Goal: Transaction & Acquisition: Purchase product/service

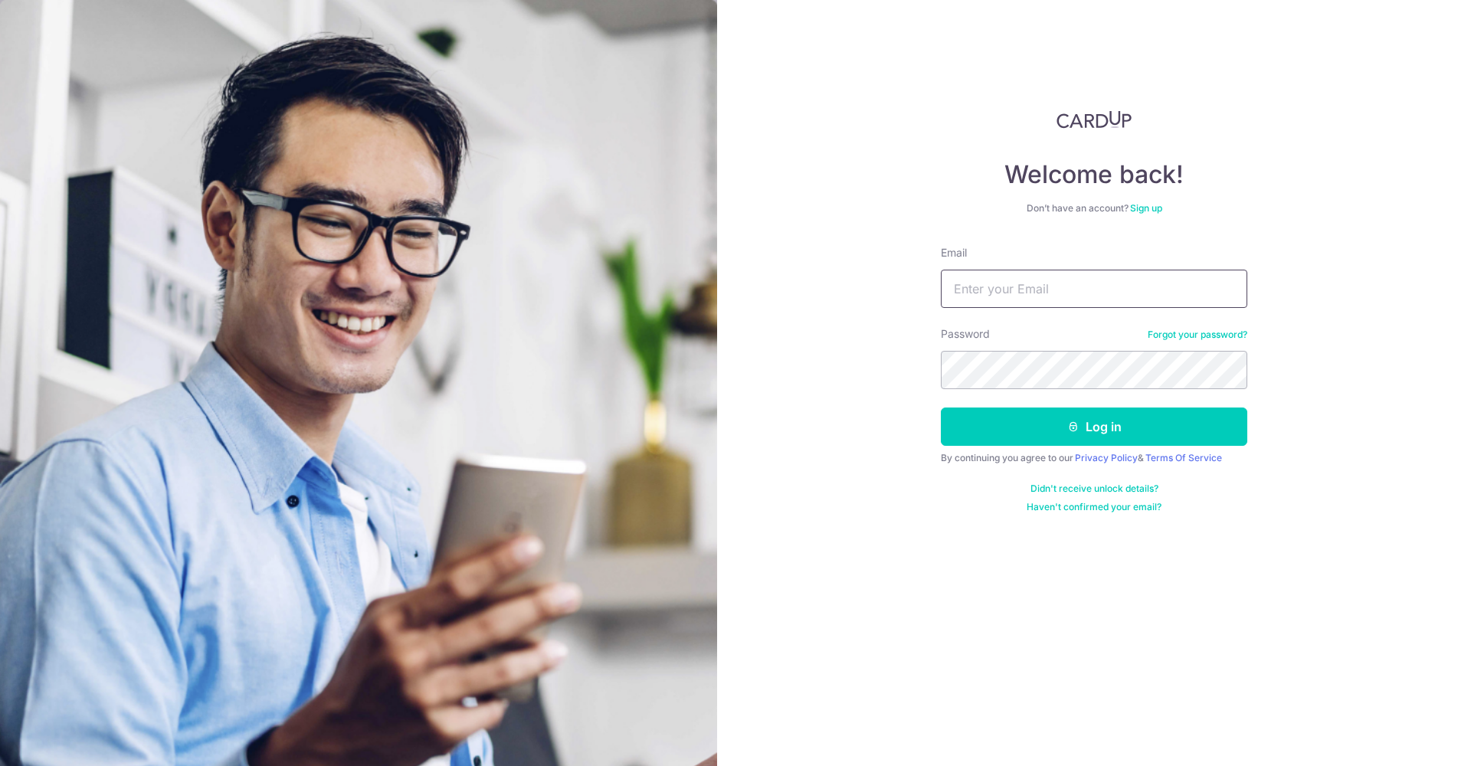
type input "[EMAIL_ADDRESS][DOMAIN_NAME]"
click at [1113, 415] on button "Log in" at bounding box center [1094, 427] width 306 height 38
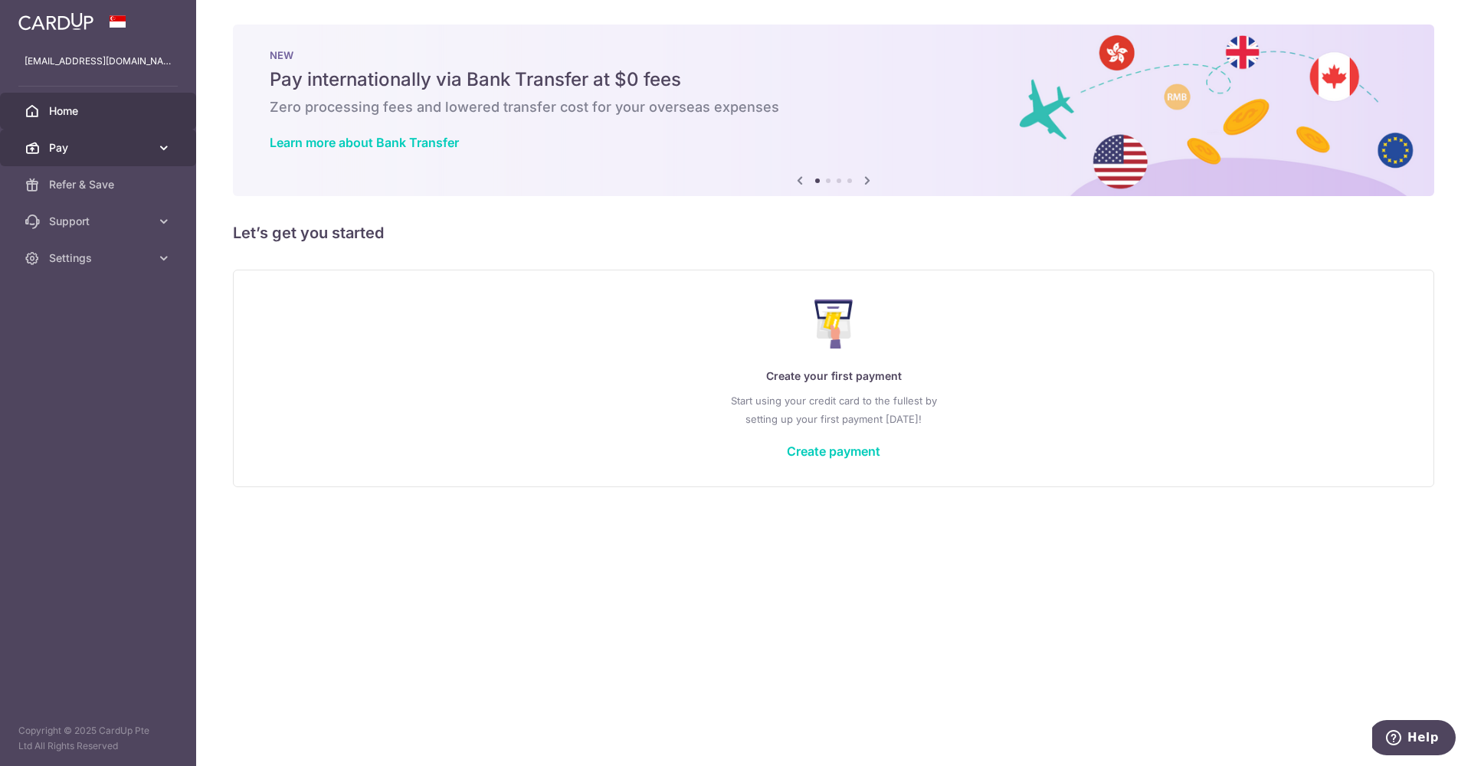
click at [169, 142] on link "Pay" at bounding box center [98, 147] width 196 height 37
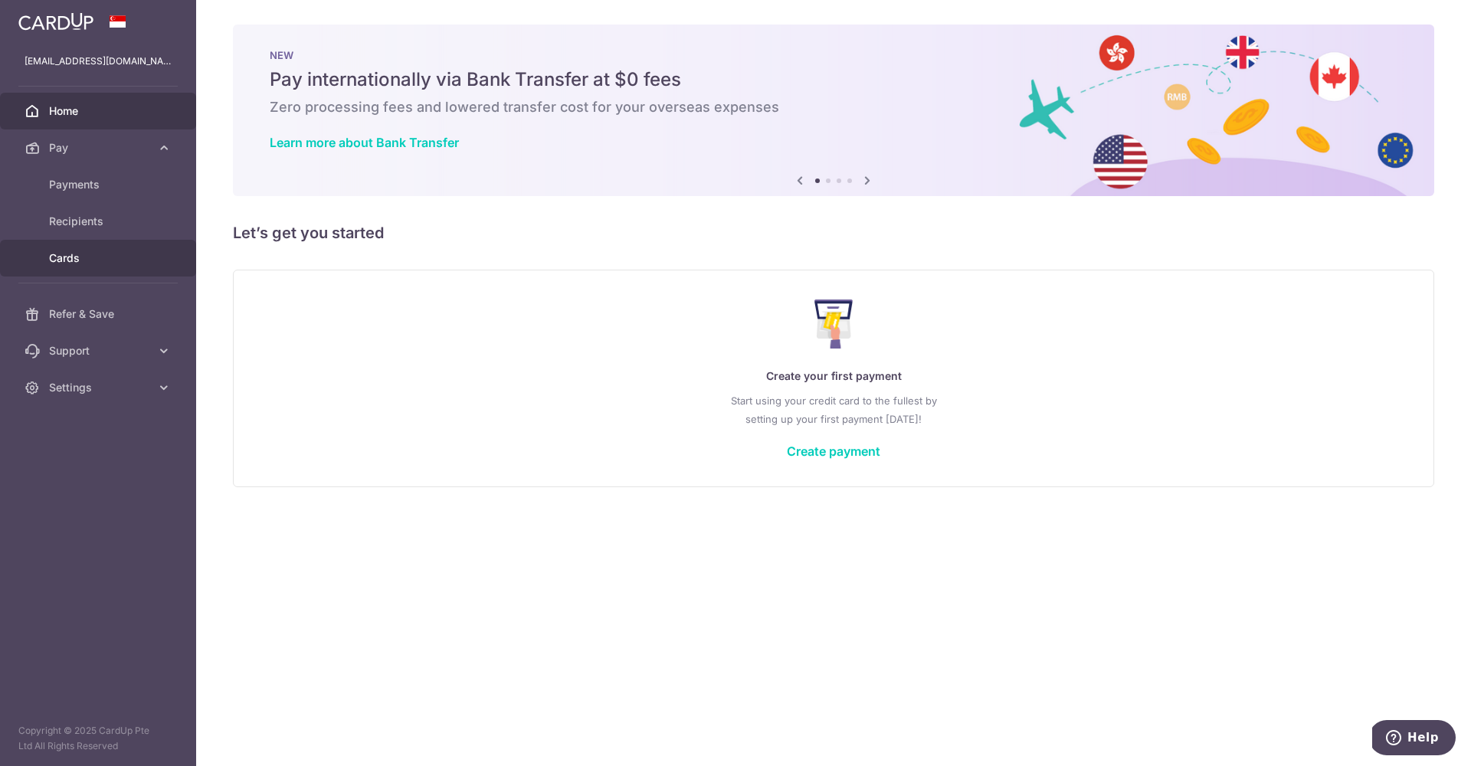
click at [66, 267] on link "Cards" at bounding box center [98, 258] width 196 height 37
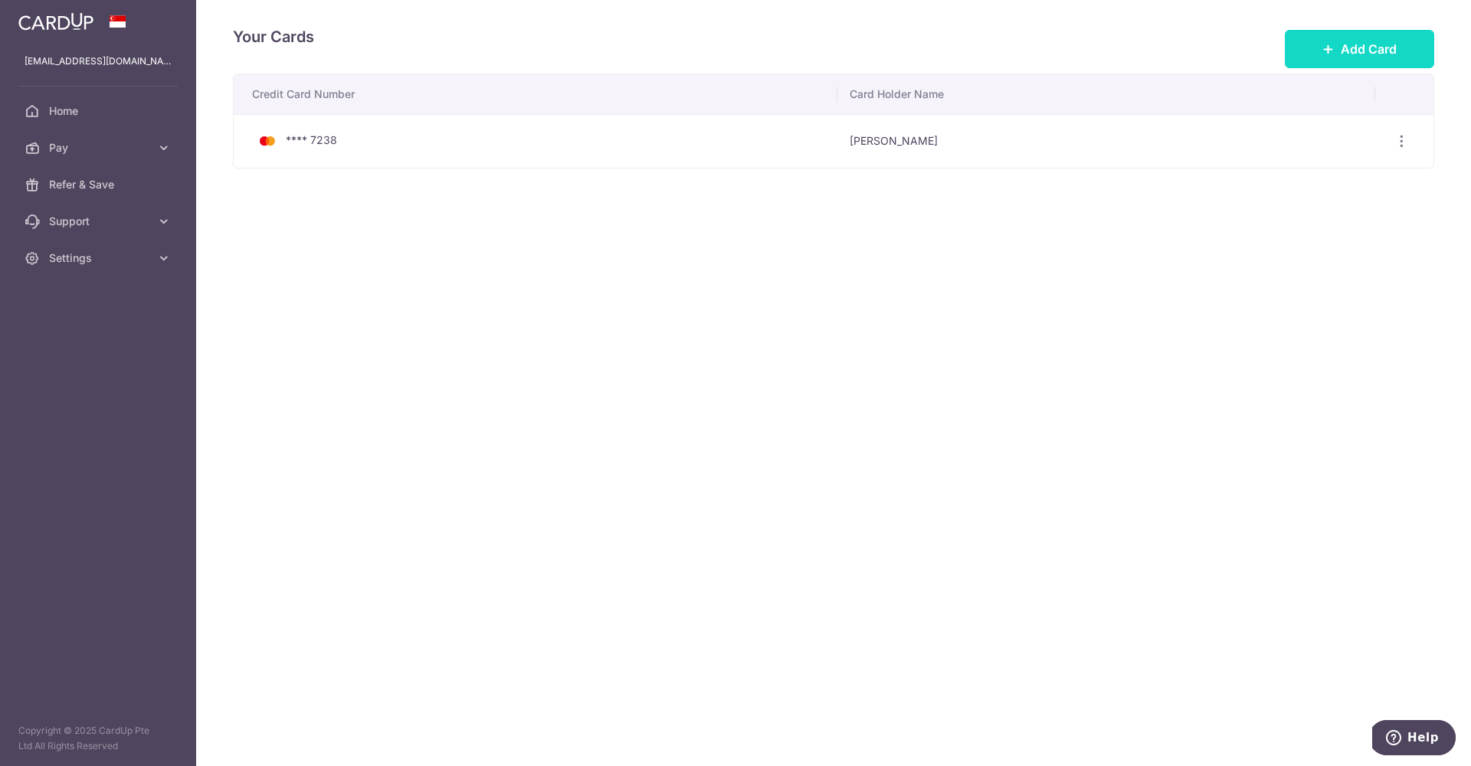
click at [1330, 51] on icon at bounding box center [1329, 49] width 12 height 12
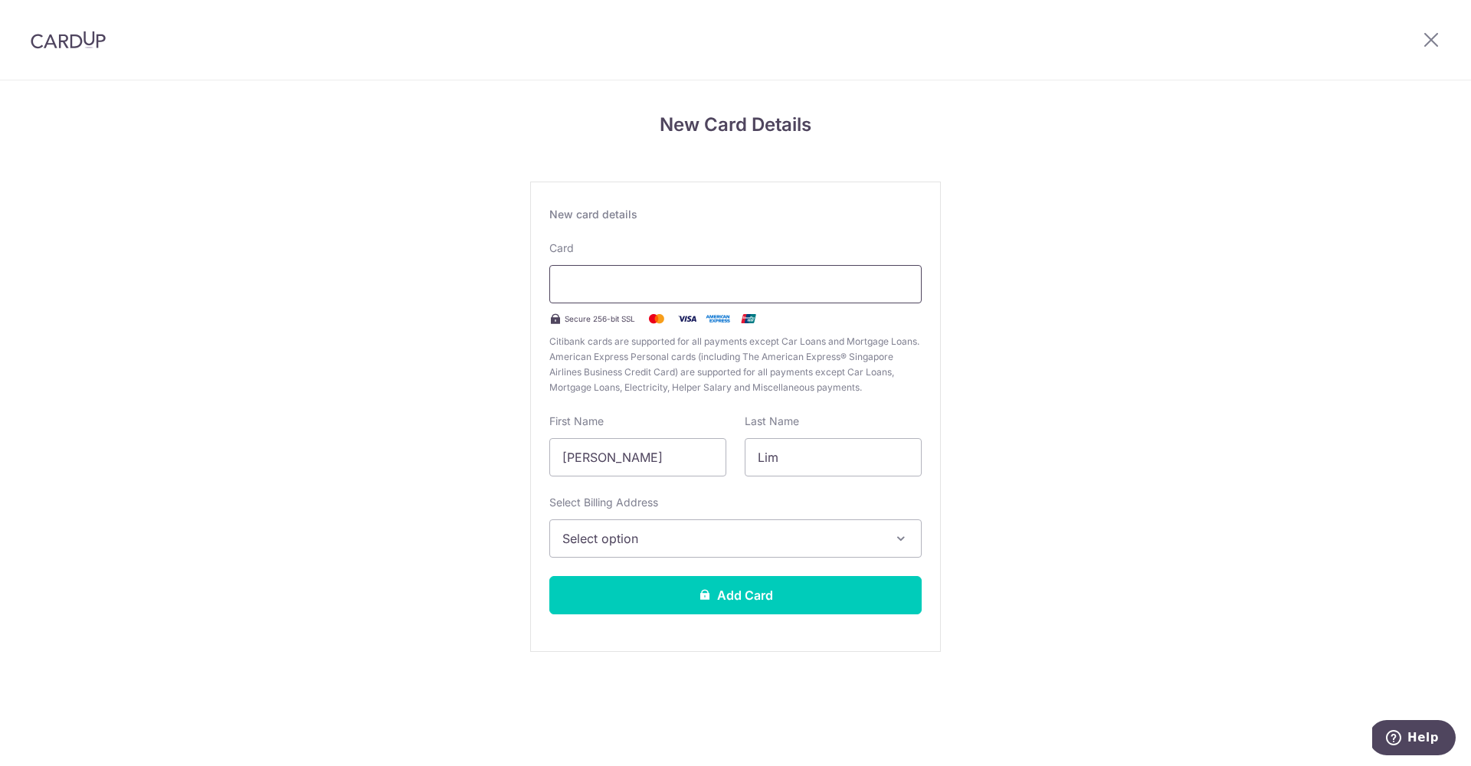
click at [648, 302] on div at bounding box center [735, 284] width 372 height 38
click at [762, 552] on button "Select option" at bounding box center [735, 539] width 372 height 38
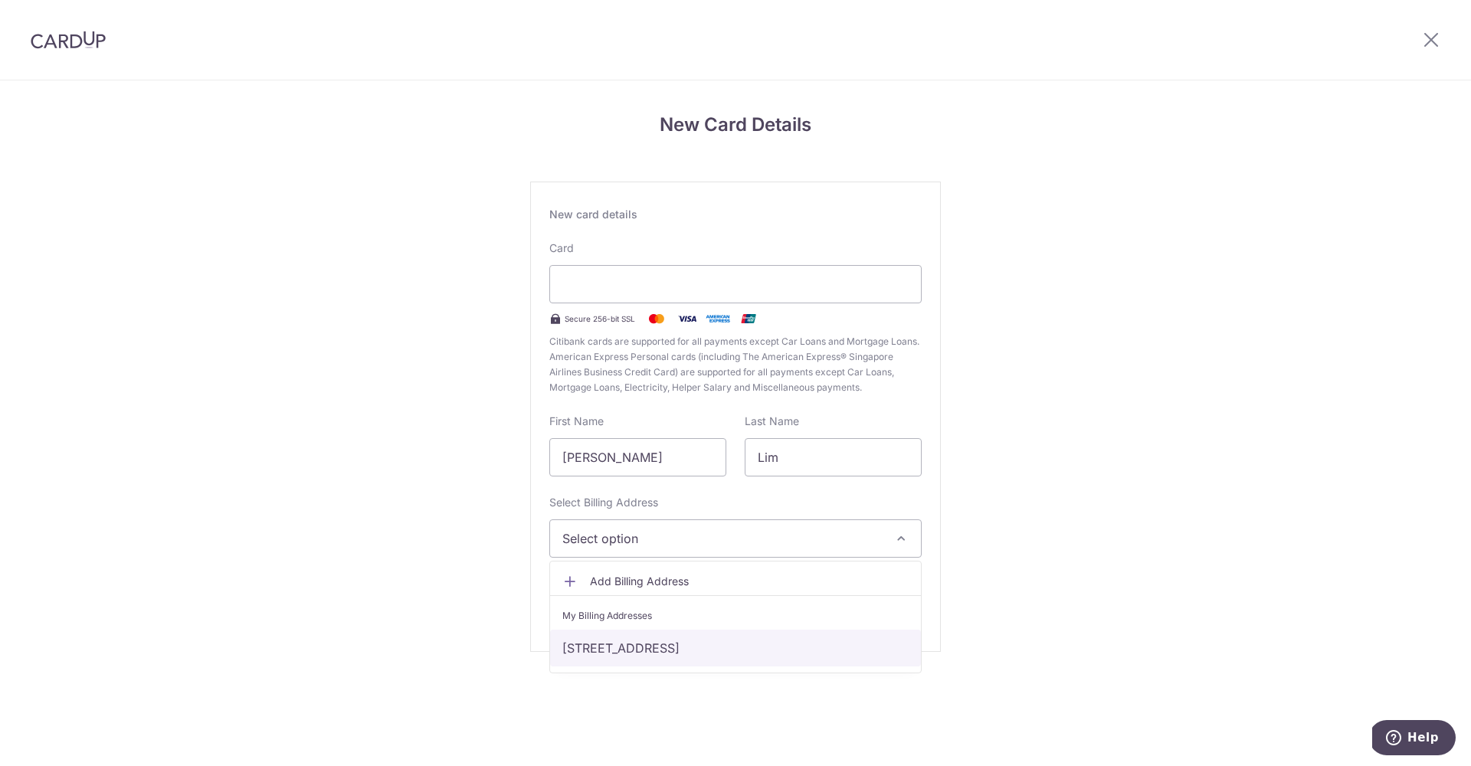
click at [734, 655] on link "[STREET_ADDRESS]" at bounding box center [735, 648] width 371 height 37
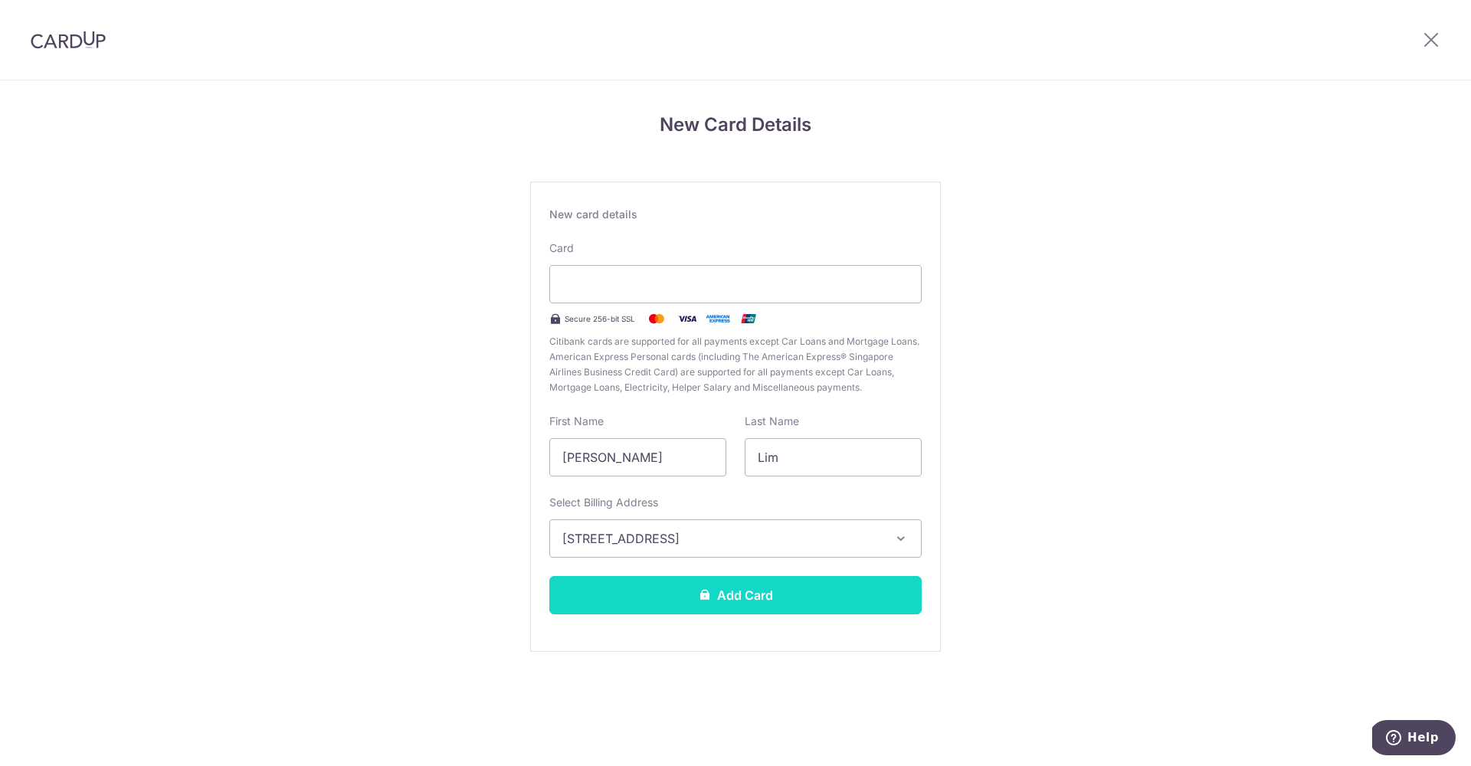
click at [781, 581] on button "Add Card" at bounding box center [735, 595] width 372 height 38
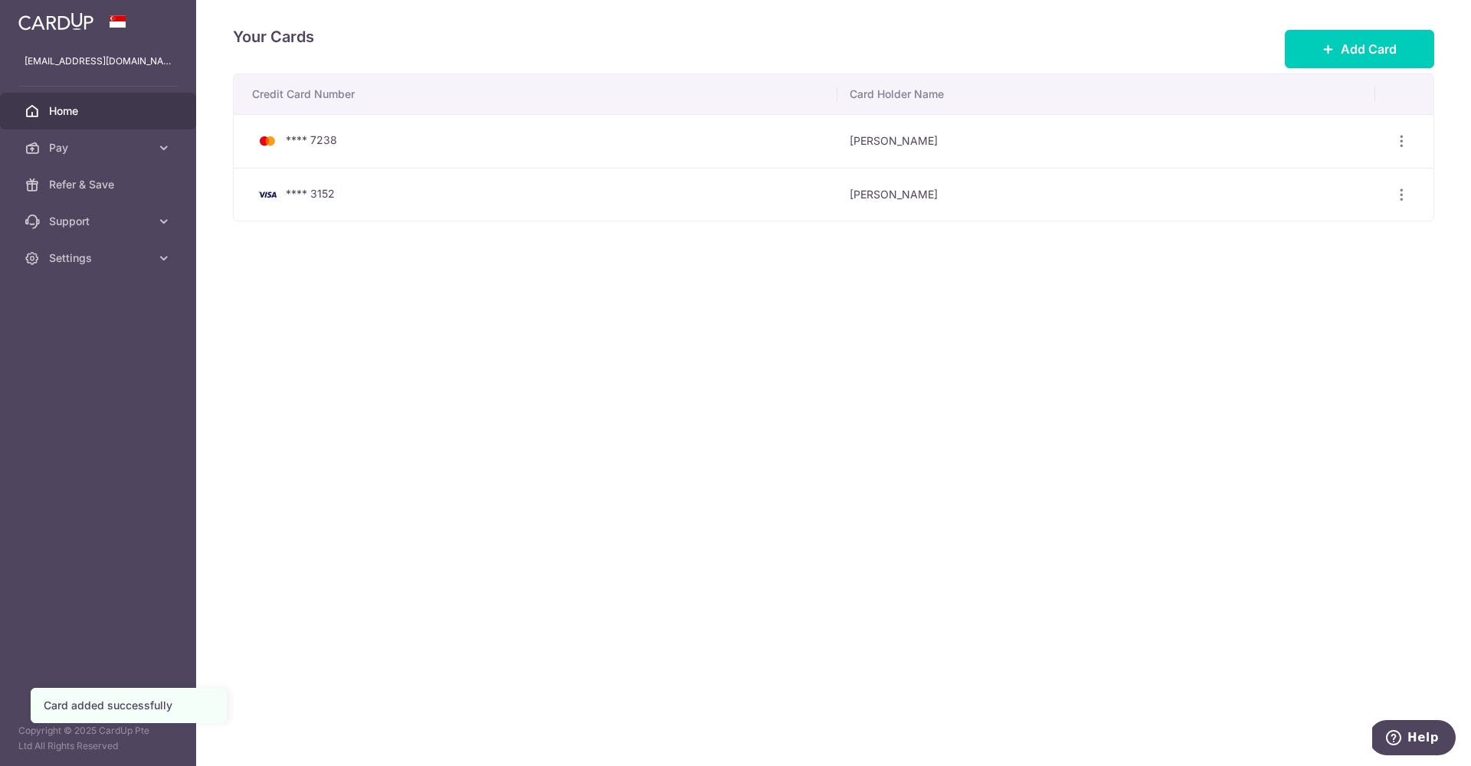
click at [95, 119] on link "Home" at bounding box center [98, 111] width 196 height 37
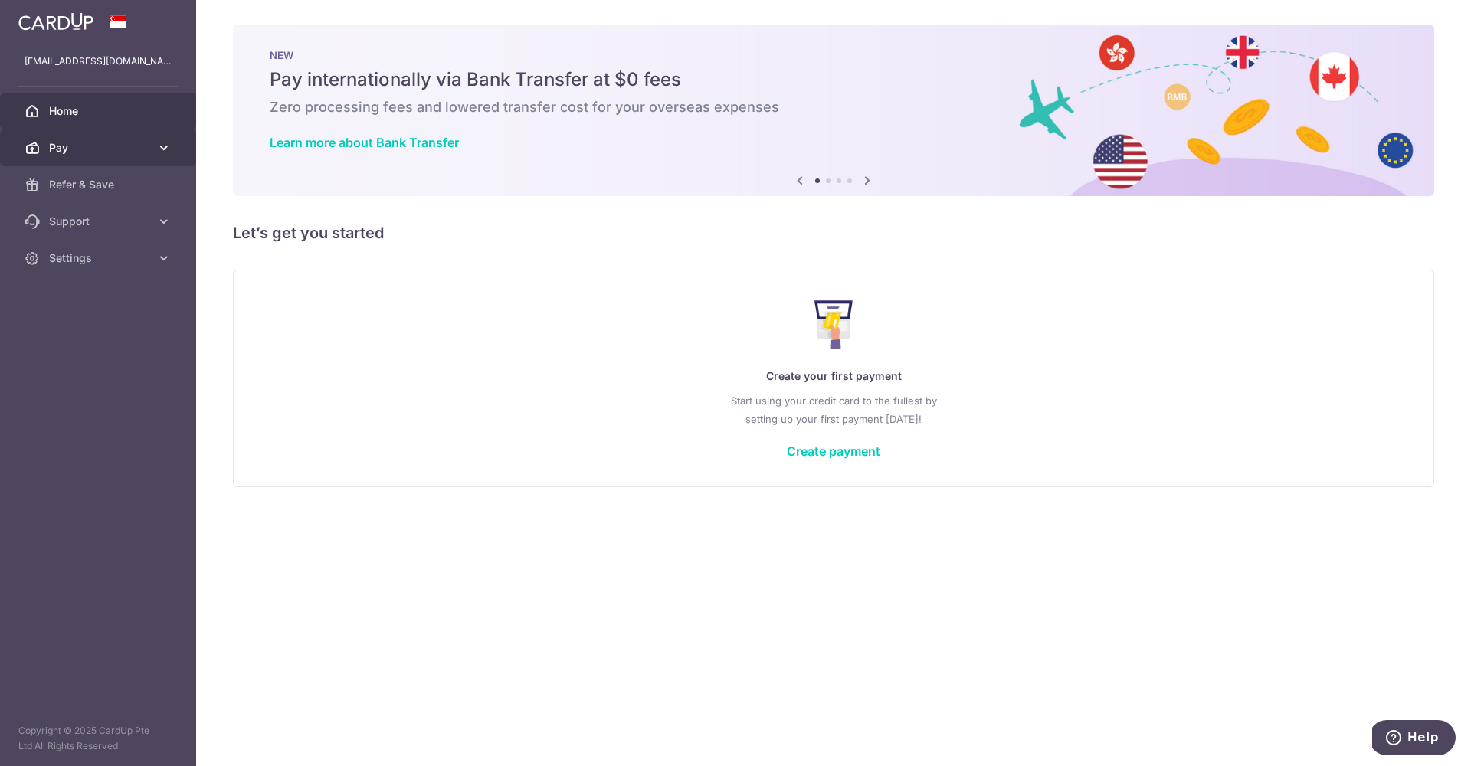
click at [95, 151] on span "Pay" at bounding box center [99, 147] width 101 height 15
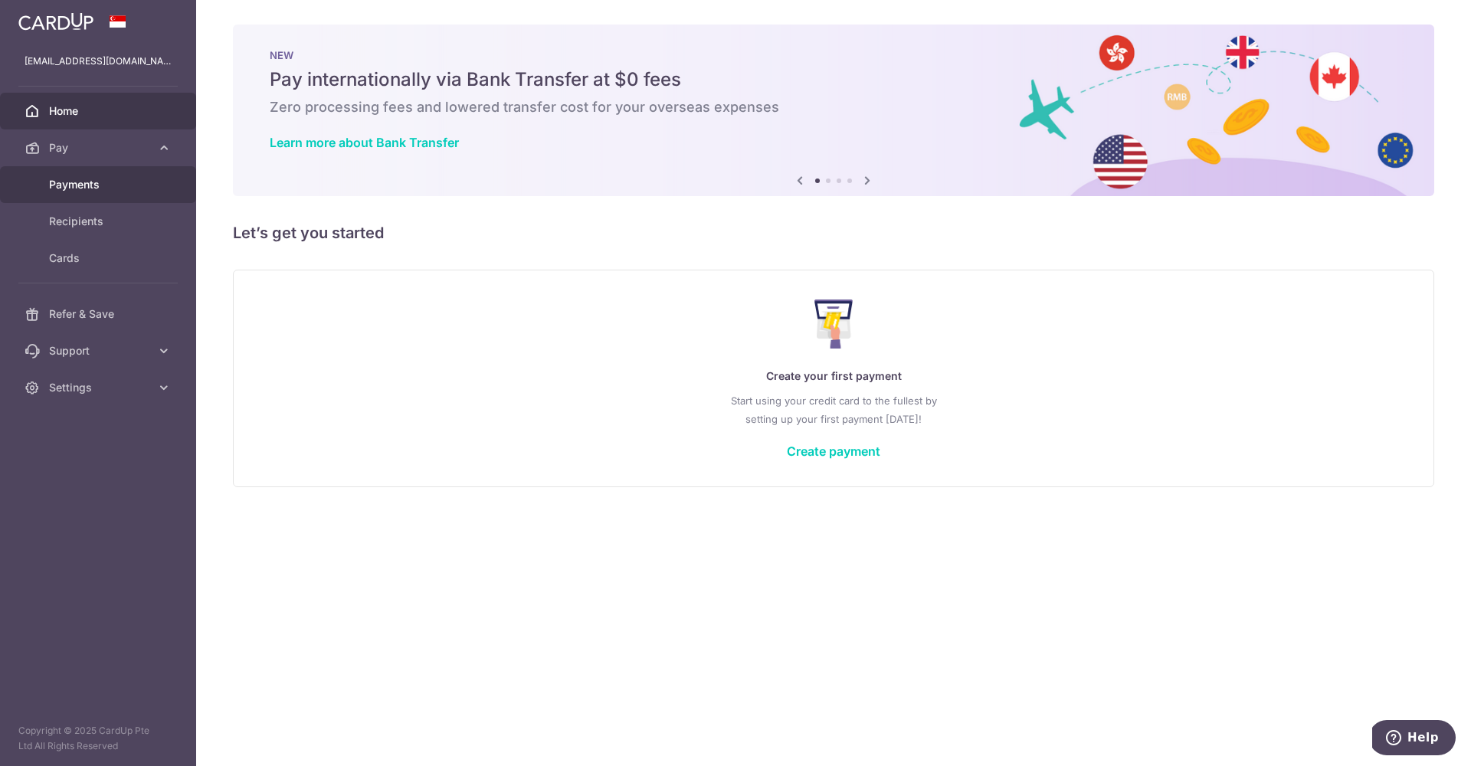
click at [93, 187] on span "Payments" at bounding box center [99, 184] width 101 height 15
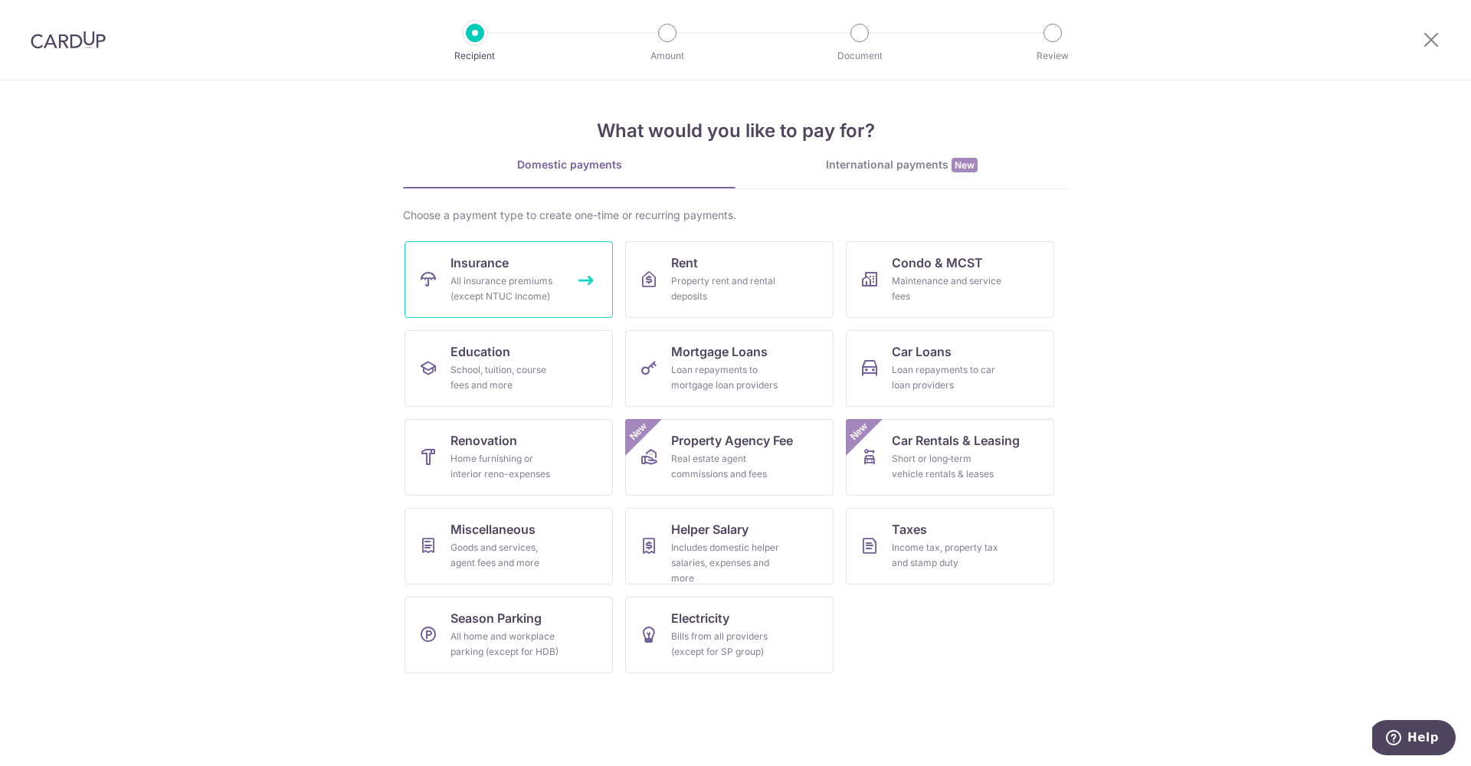
click at [588, 278] on link "Insurance All insurance premiums (except NTUC Income)" at bounding box center [509, 279] width 208 height 77
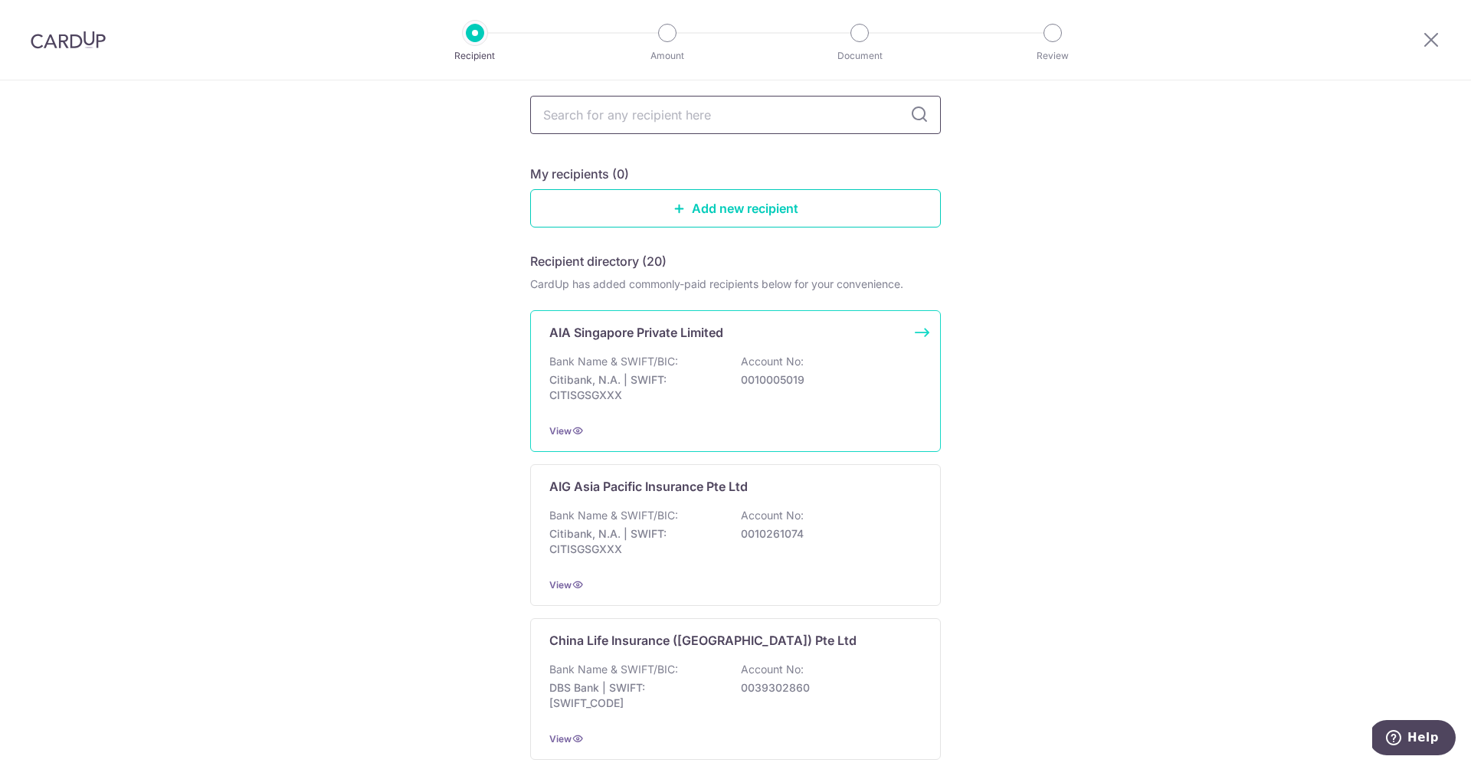
scroll to position [86, 0]
click at [881, 347] on div "AIA Singapore Private Limited Bank Name & SWIFT/BIC: Citibank, N.A. | SWIFT: CI…" at bounding box center [735, 384] width 411 height 142
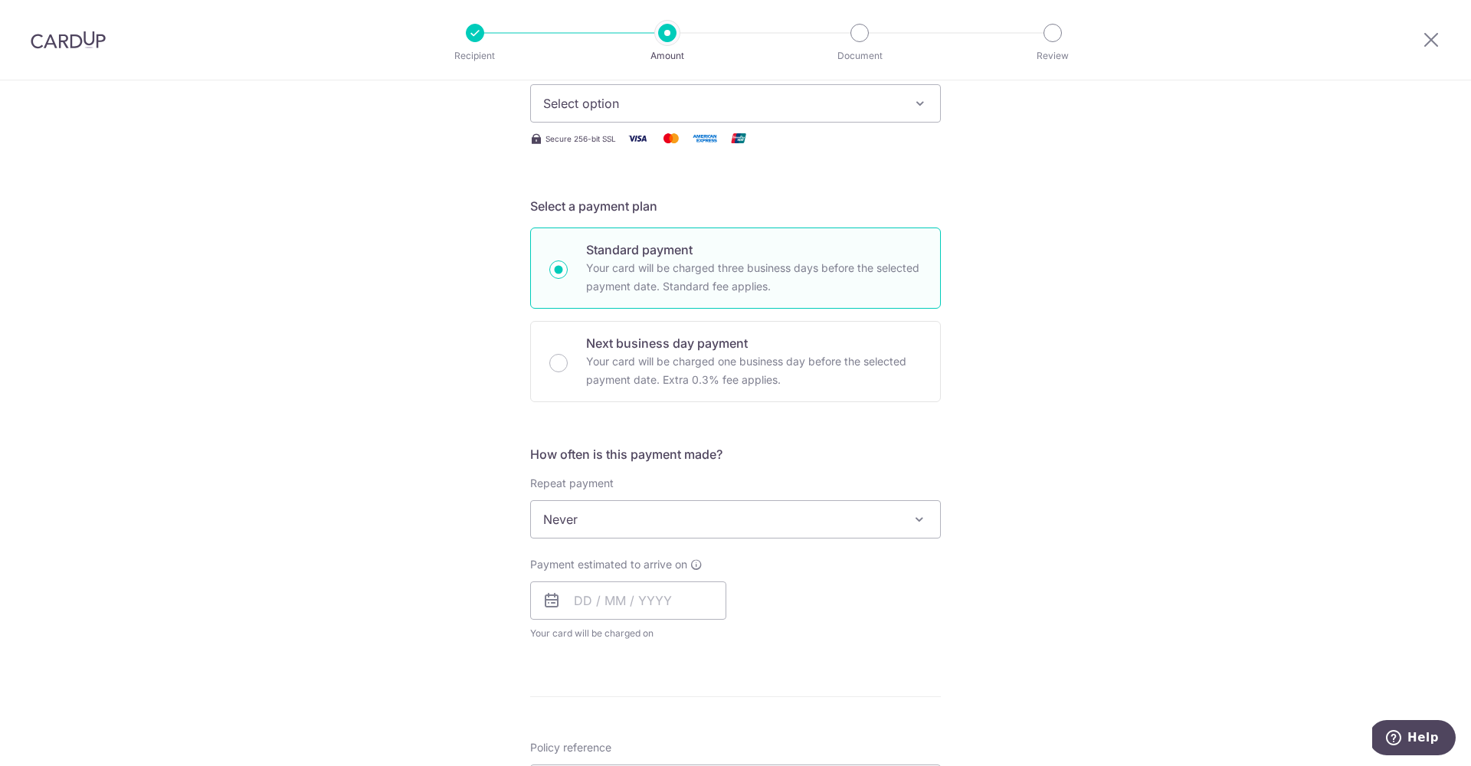
scroll to position [231, 0]
click at [758, 342] on p "Next business day payment" at bounding box center [754, 340] width 336 height 18
click at [568, 351] on input "Next business day payment Your card will be charged one business day before the…" at bounding box center [558, 360] width 18 height 18
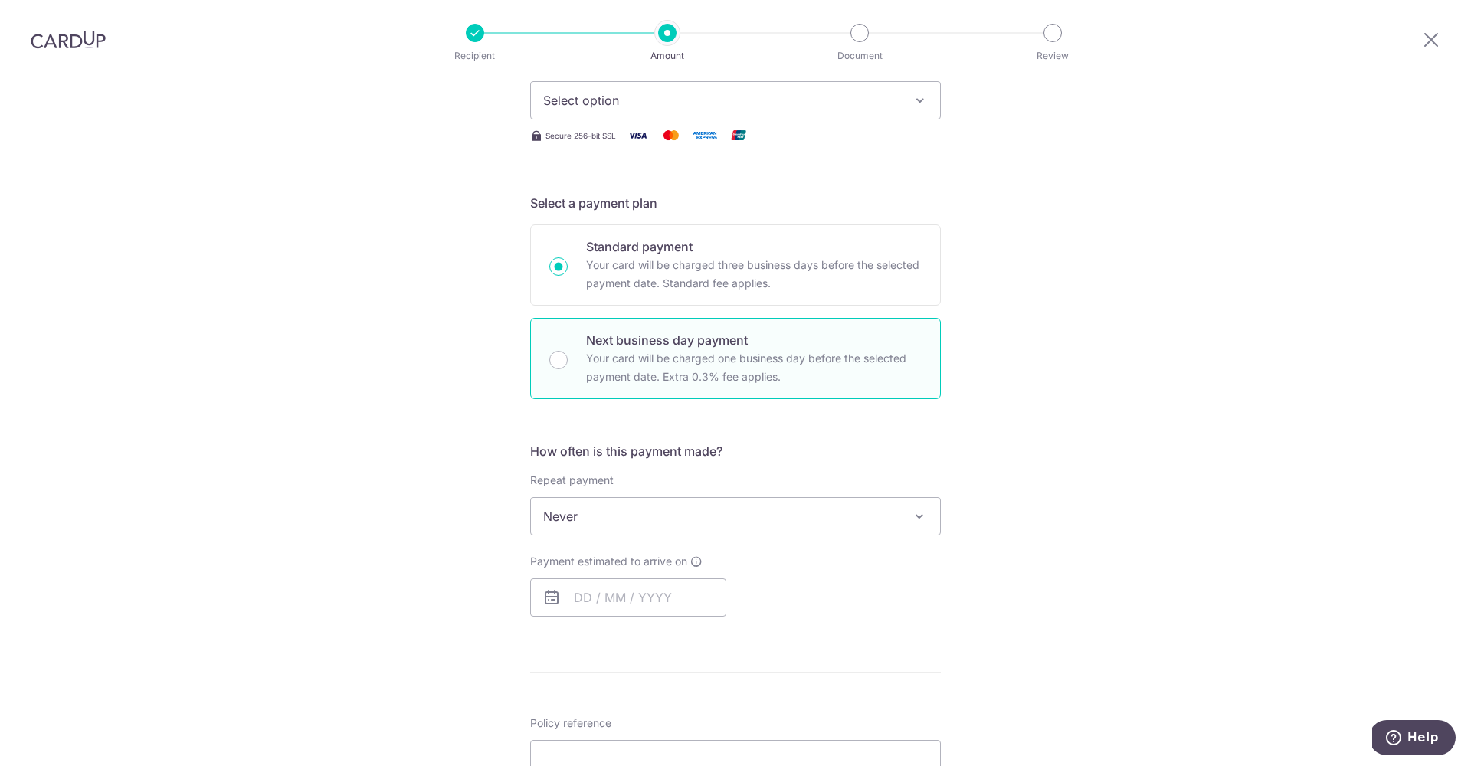
radio input "false"
radio input "true"
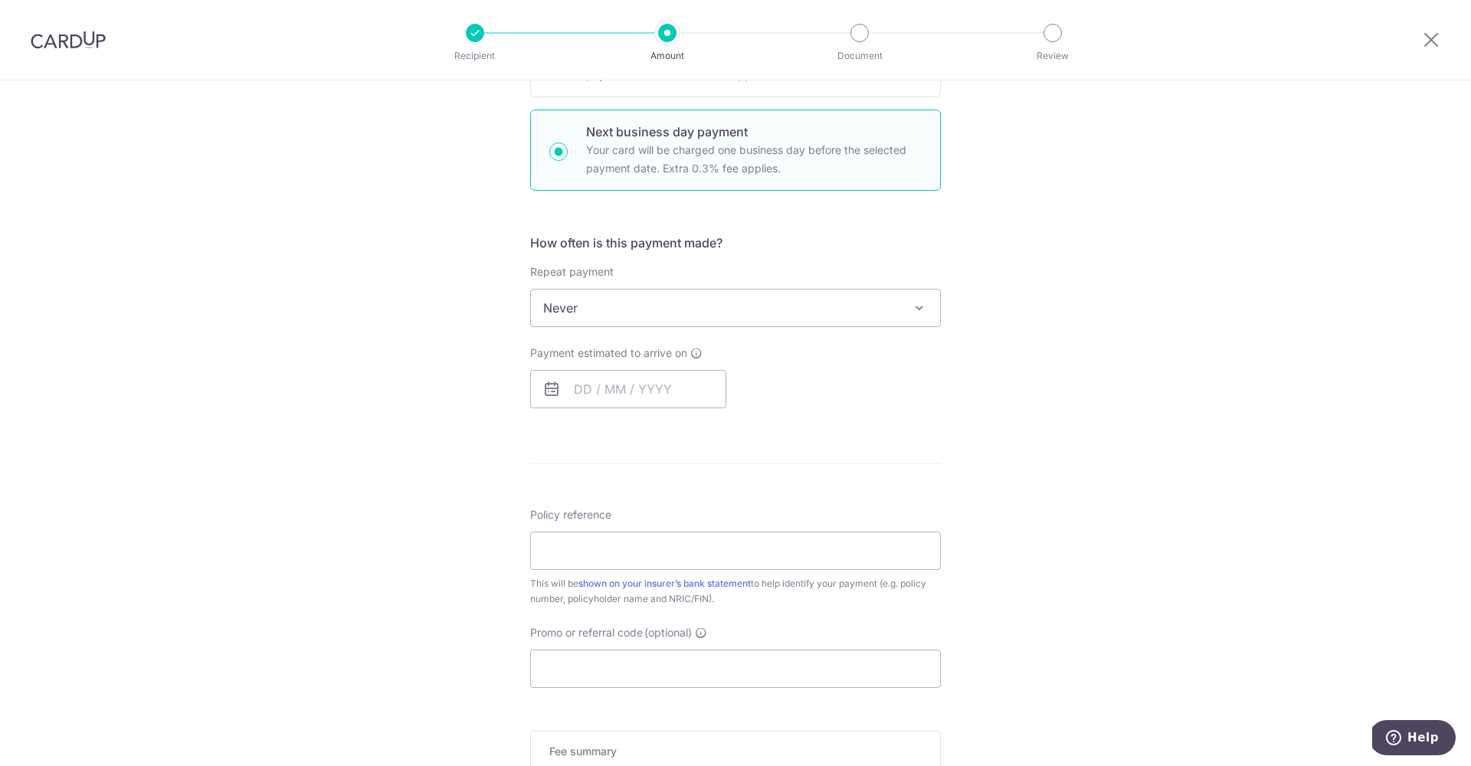
scroll to position [282, 0]
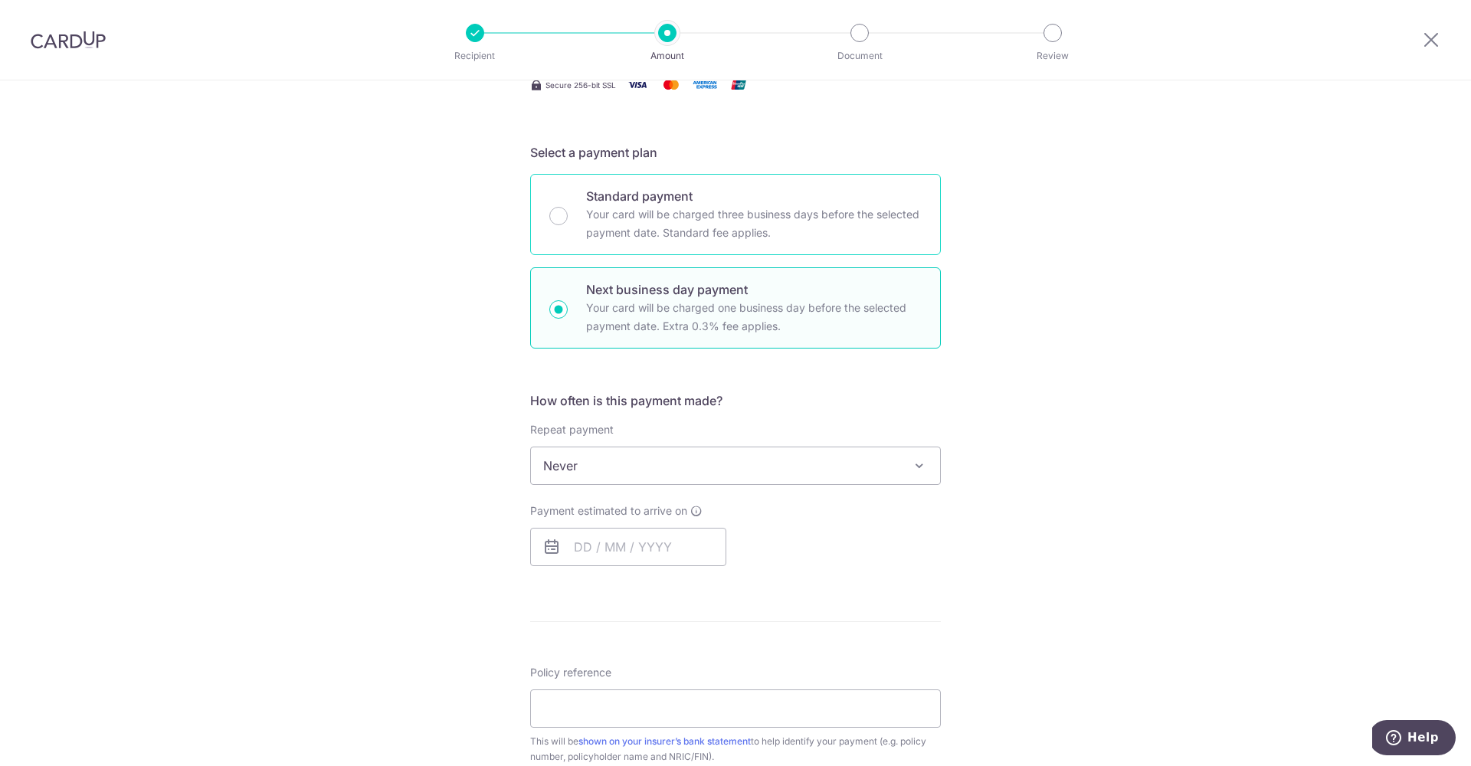
click at [843, 244] on div "Standard payment Your card will be charged three business days before the selec…" at bounding box center [735, 214] width 411 height 81
radio input "true"
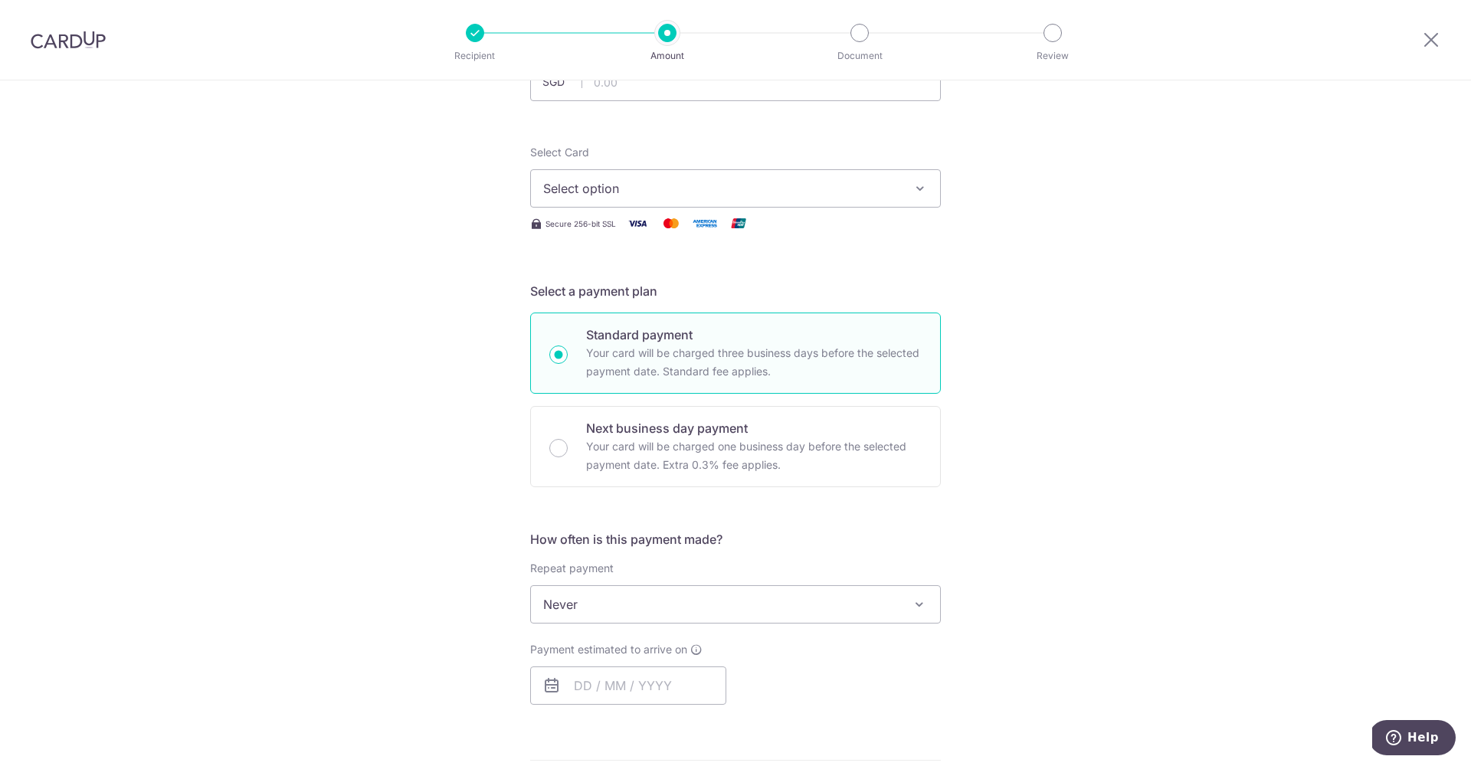
scroll to position [169, 0]
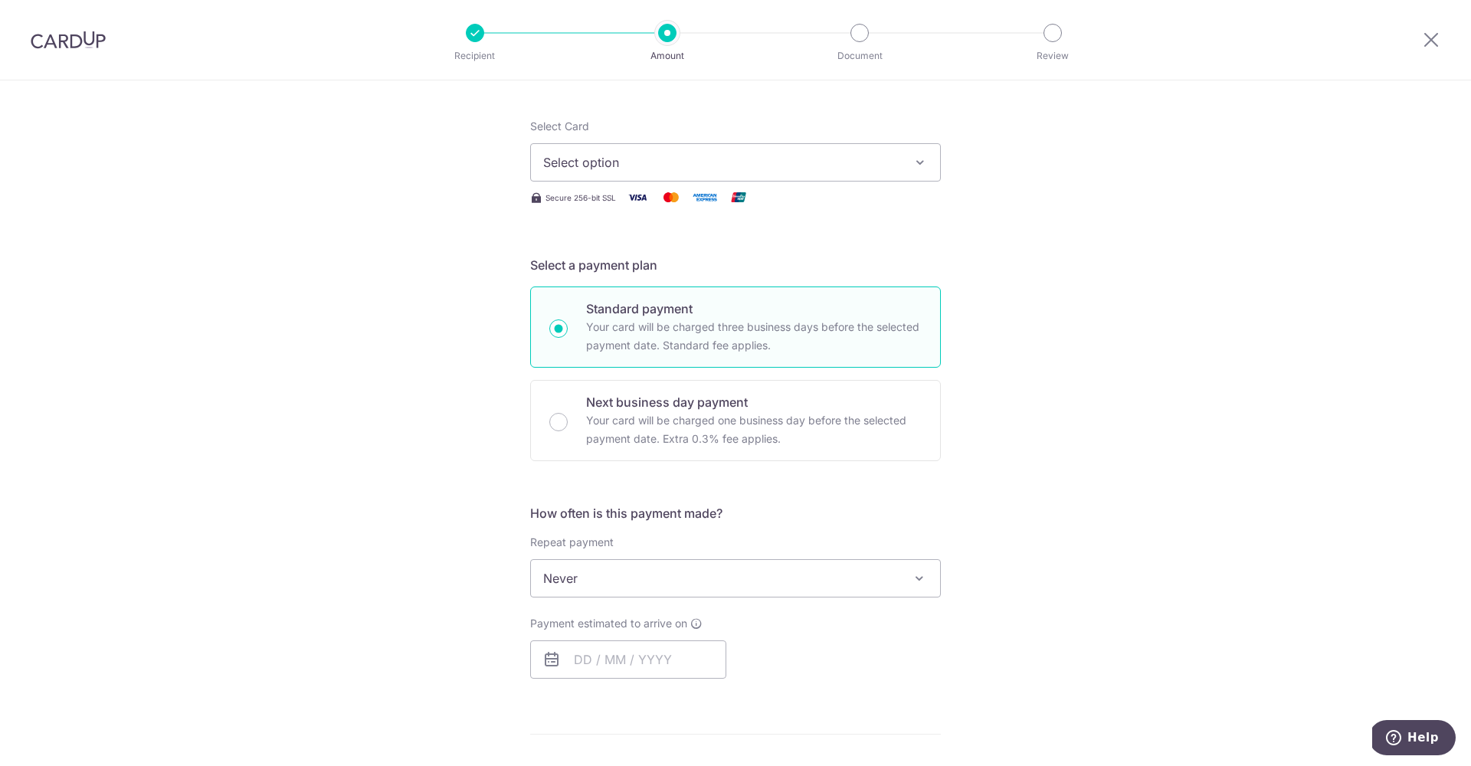
click at [880, 589] on span "Never" at bounding box center [735, 578] width 409 height 37
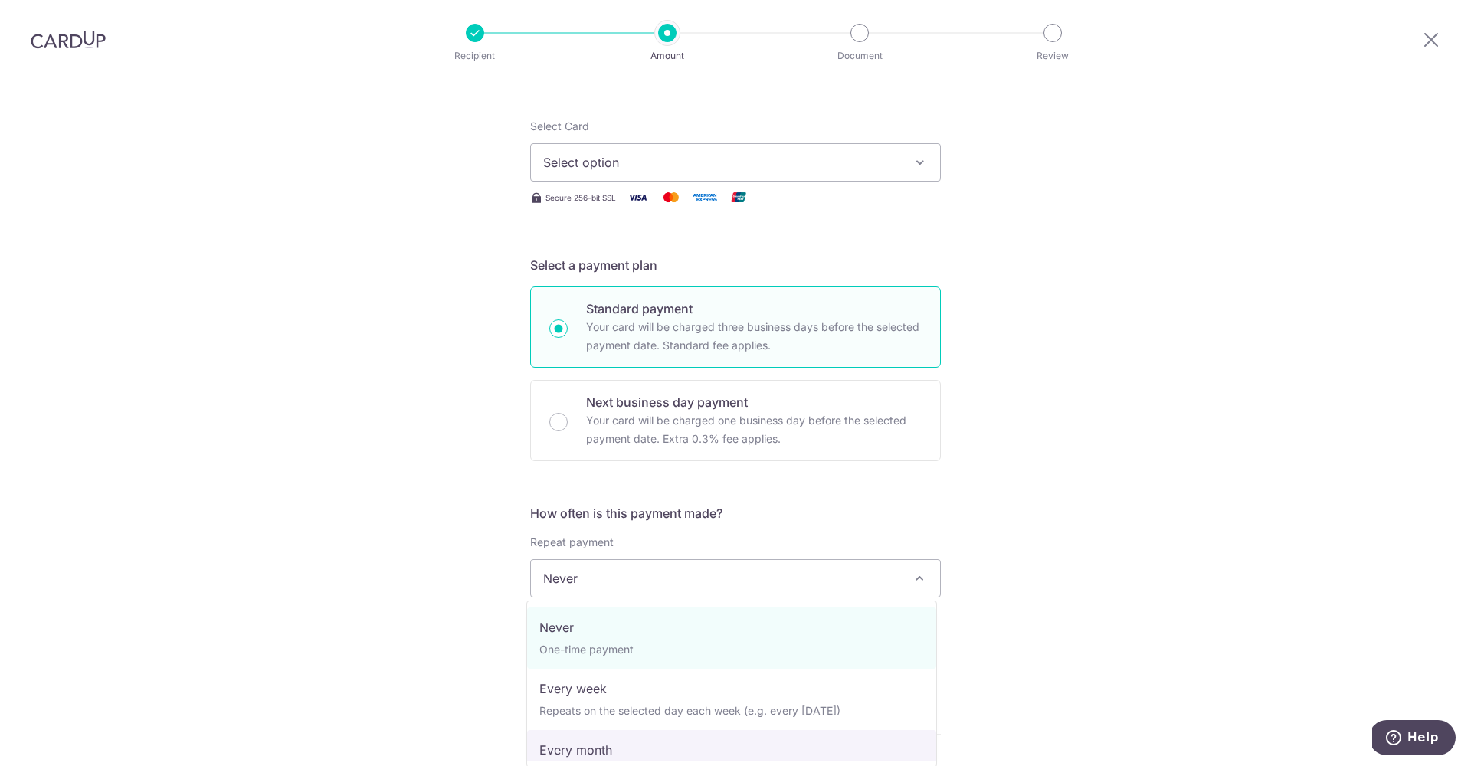
select select "3"
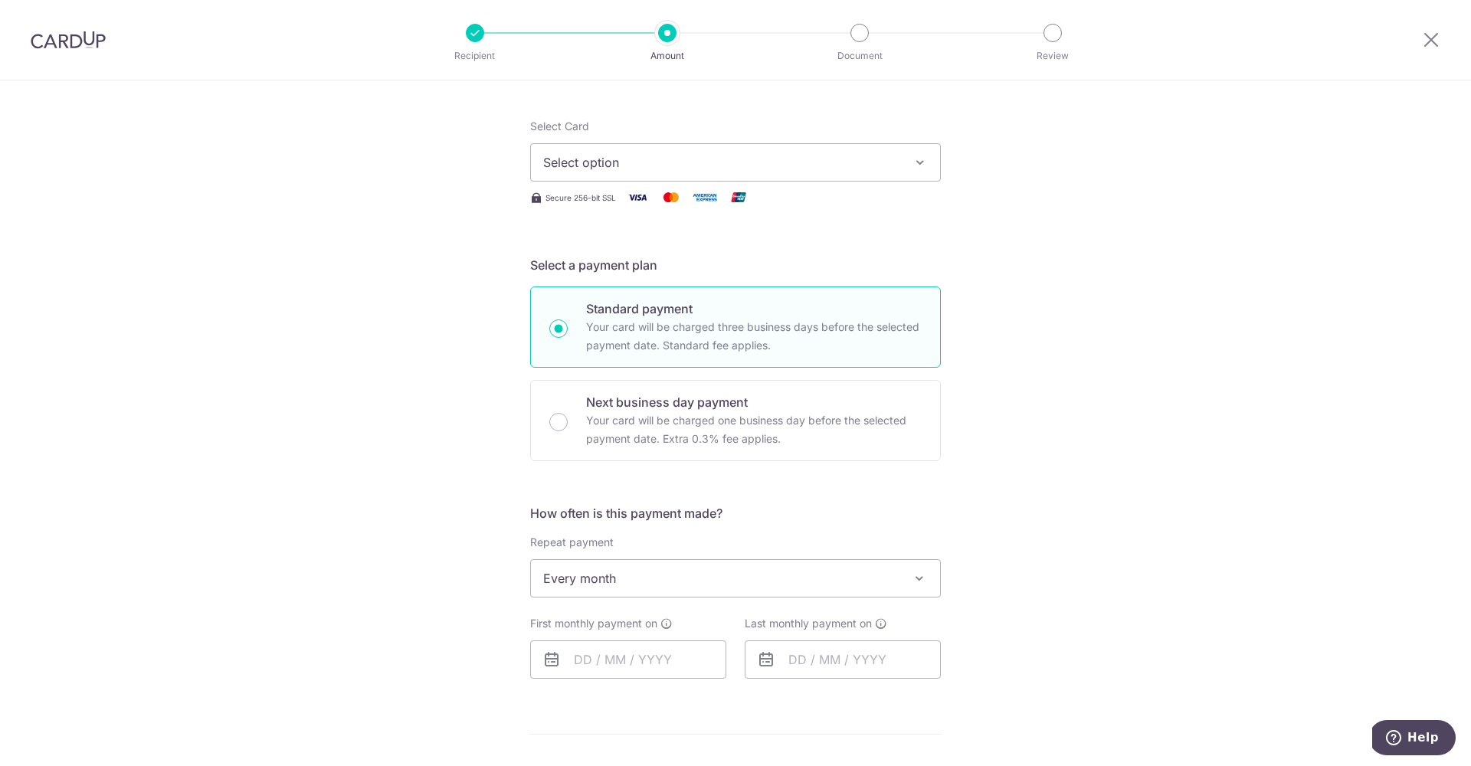
click at [1036, 545] on div "Tell us more about your payment Enter payment amount SGD Select Card Select opt…" at bounding box center [735, 592] width 1471 height 1362
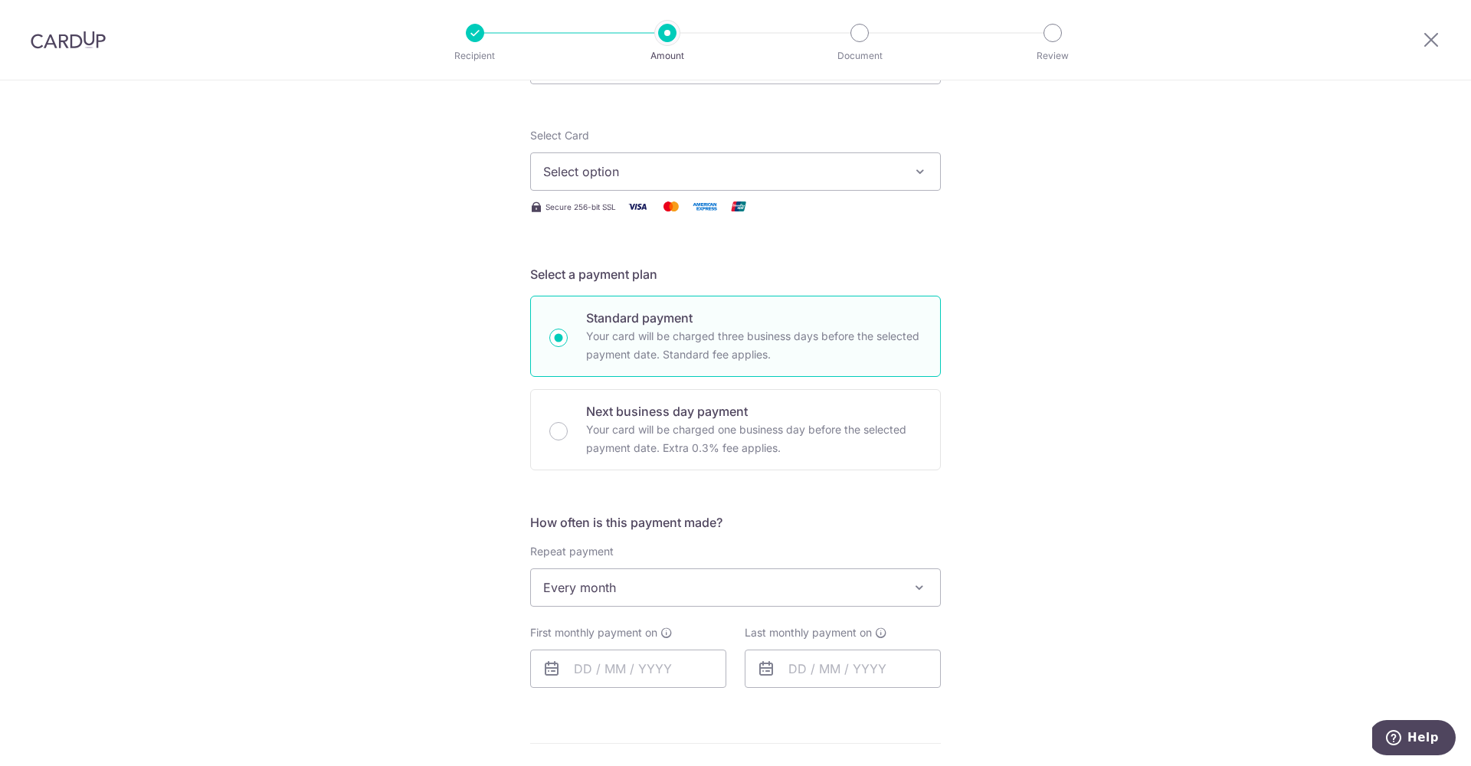
scroll to position [279, 0]
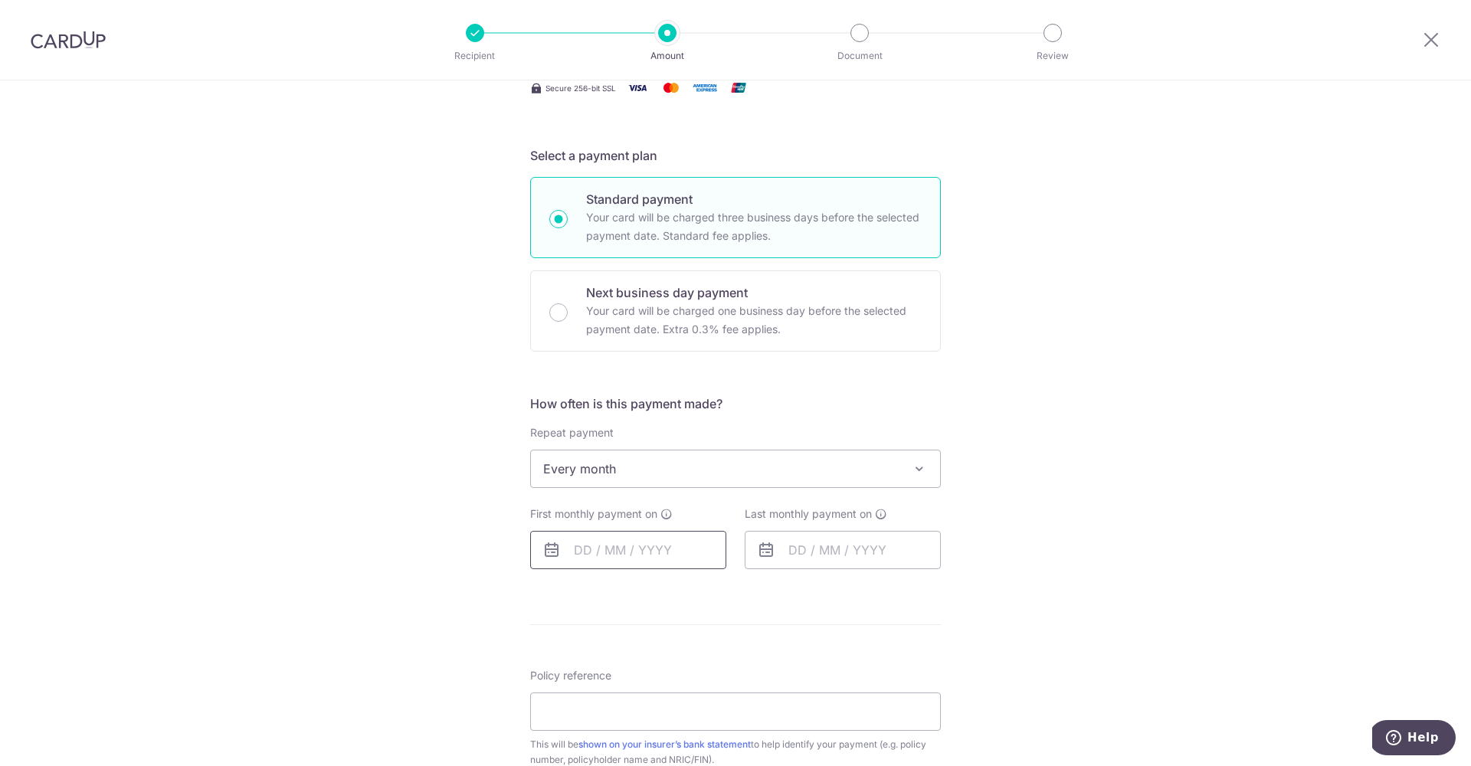
click at [608, 561] on input "text" at bounding box center [628, 550] width 196 height 38
click at [1001, 581] on div "Tell us more about your payment Enter payment amount SGD Select Card Select opt…" at bounding box center [735, 483] width 1471 height 1362
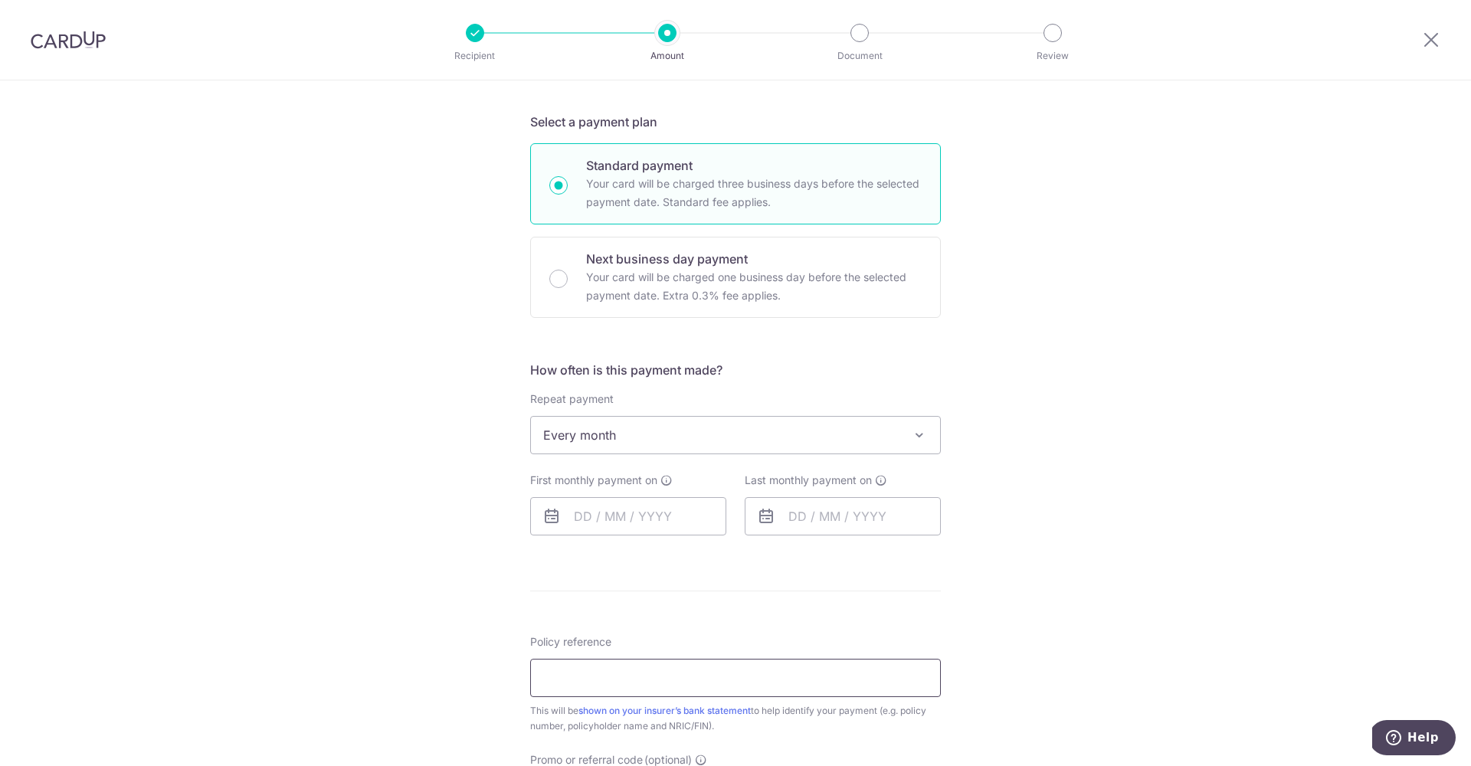
scroll to position [0, 0]
